Goal: Use online tool/utility: Utilize a website feature to perform a specific function

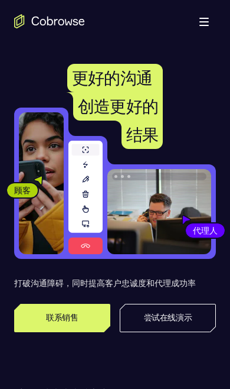
click at [197, 312] on link "尝试在线演示" at bounding box center [168, 318] width 96 height 28
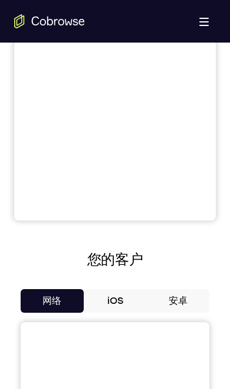
click at [193, 300] on button "[PERSON_NAME]" at bounding box center [178, 301] width 63 height 24
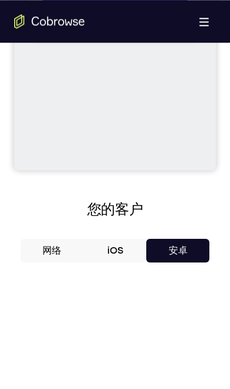
scroll to position [365, 0]
click at [141, 247] on button "iOS" at bounding box center [115, 251] width 63 height 24
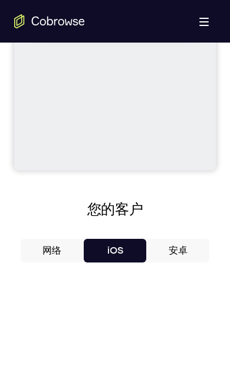
click at [66, 239] on button "网络" at bounding box center [52, 251] width 63 height 24
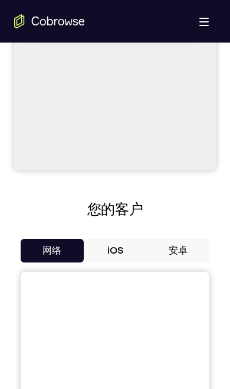
click at [187, 241] on button "[PERSON_NAME]" at bounding box center [178, 251] width 63 height 24
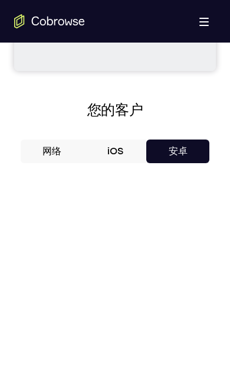
scroll to position [463, 0]
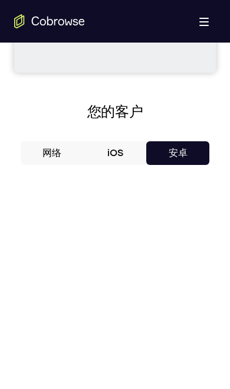
click at [115, 151] on button "iOS" at bounding box center [115, 153] width 63 height 24
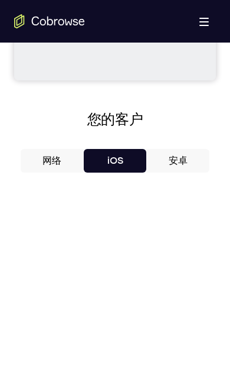
scroll to position [455, 0]
click at [203, 160] on button "[PERSON_NAME]" at bounding box center [178, 160] width 63 height 24
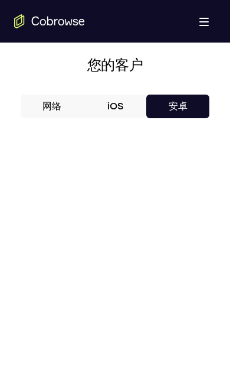
scroll to position [481, 0]
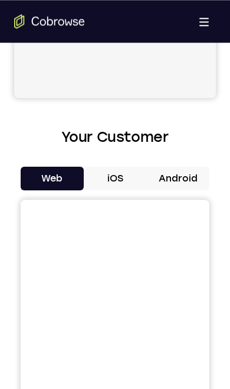
scroll to position [437, 0]
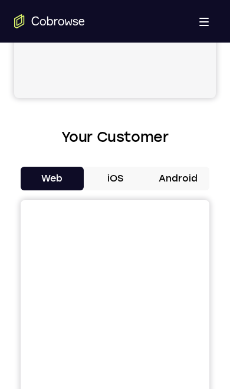
click at [193, 177] on button "Android" at bounding box center [178, 179] width 63 height 24
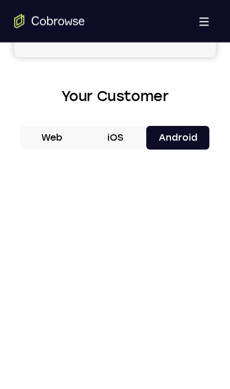
scroll to position [479, 0]
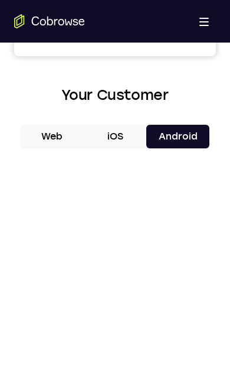
click at [125, 134] on button "iOS" at bounding box center [115, 137] width 63 height 24
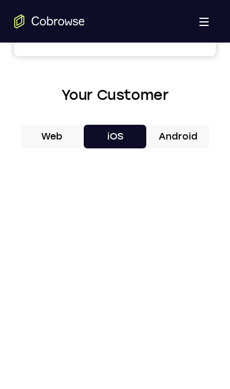
click at [71, 135] on button "Web" at bounding box center [52, 137] width 63 height 24
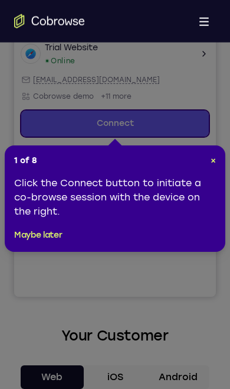
scroll to position [142, 0]
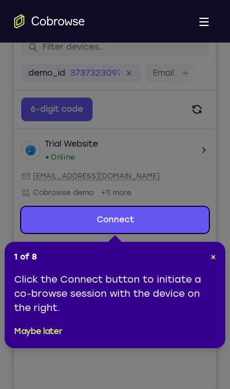
click at [165, 177] on icon at bounding box center [115, 220] width 230 height 440
click at [168, 225] on link "Connect" at bounding box center [115, 220] width 188 height 26
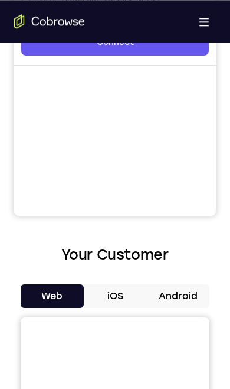
scroll to position [356, 0]
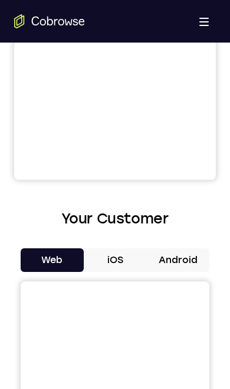
click at [184, 263] on button "Android" at bounding box center [178, 260] width 63 height 24
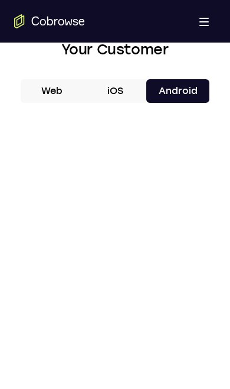
scroll to position [530, 0]
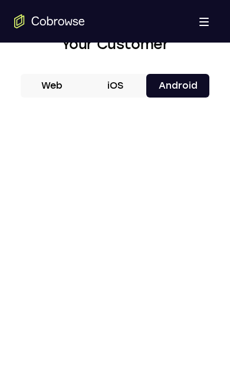
click at [131, 90] on button "iOS" at bounding box center [115, 86] width 63 height 24
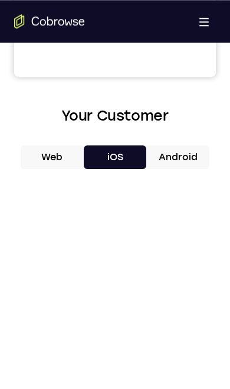
click at [181, 157] on button "Android" at bounding box center [178, 157] width 63 height 24
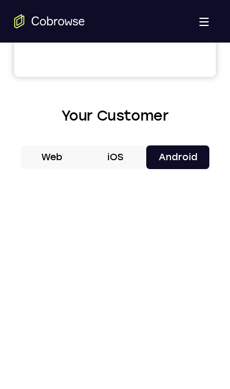
click at [192, 149] on button "Android" at bounding box center [178, 157] width 63 height 24
click at [194, 158] on button "Android" at bounding box center [178, 157] width 63 height 24
click at [187, 160] on button "Android" at bounding box center [178, 157] width 63 height 24
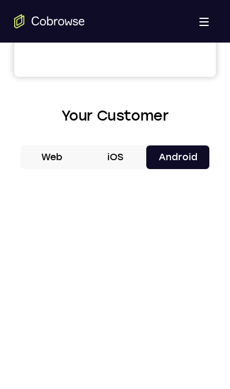
click at [187, 160] on button "Android" at bounding box center [178, 157] width 63 height 24
click at [190, 157] on button "Android" at bounding box center [178, 157] width 63 height 24
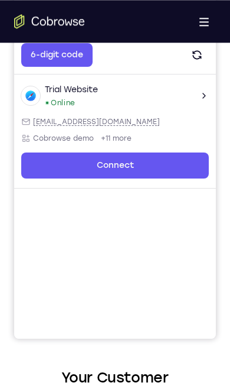
scroll to position [196, 0]
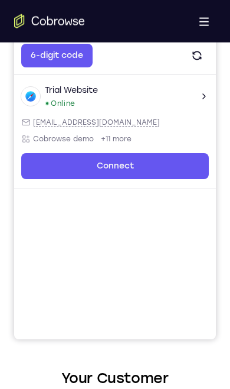
click at [184, 163] on link "Connect" at bounding box center [115, 166] width 188 height 26
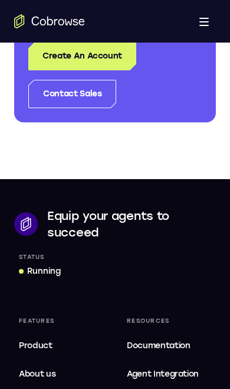
scroll to position [1150, 0]
